Goal: Check status

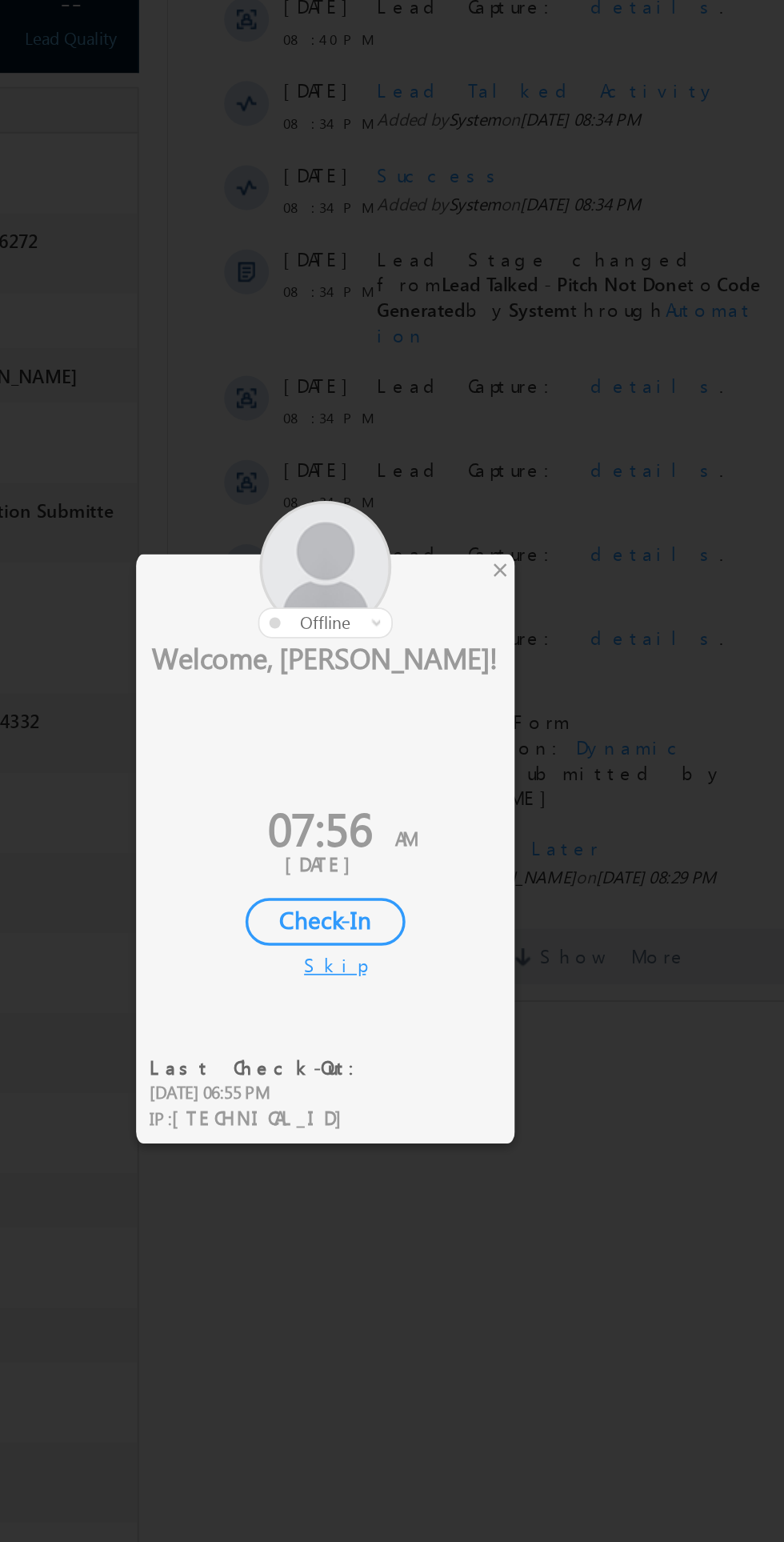
click at [370, 869] on div "Check-In" at bounding box center [363, 857] width 92 height 27
